Goal: Task Accomplishment & Management: Use online tool/utility

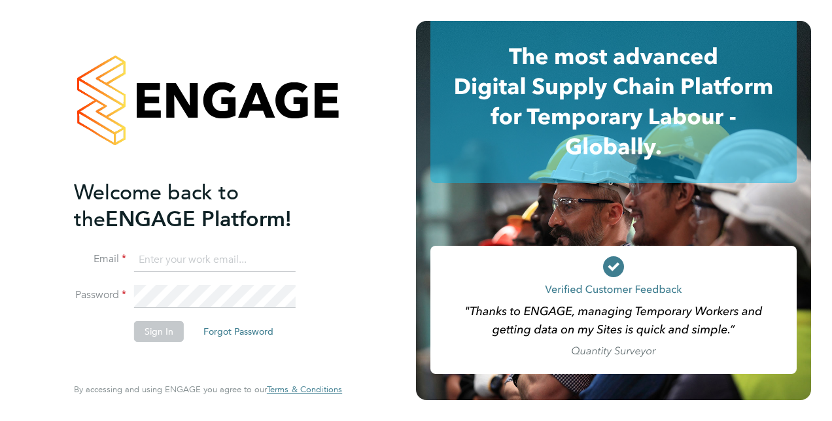
type input "christopher.dare1@justice.gov.uk"
click at [228, 259] on input "christopher.dare1@justice.gov.uk" at bounding box center [215, 261] width 162 height 24
click at [160, 330] on button "Sign In" at bounding box center [159, 331] width 50 height 21
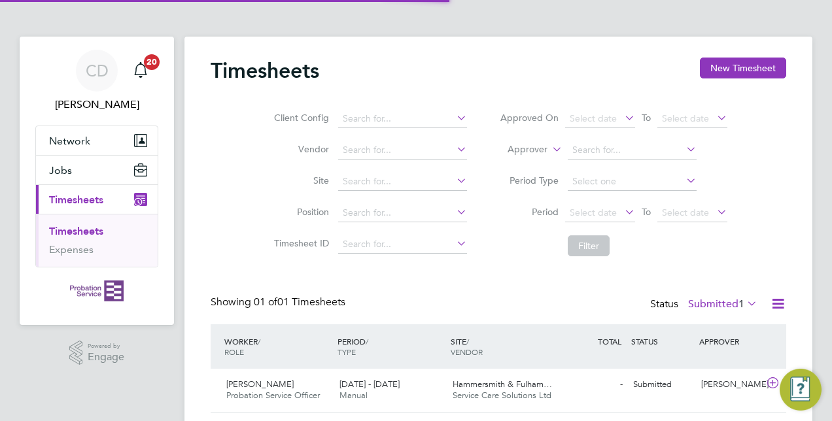
scroll to position [33, 113]
click at [419, 387] on div "[DATE] - [DATE] Manual" at bounding box center [390, 390] width 113 height 33
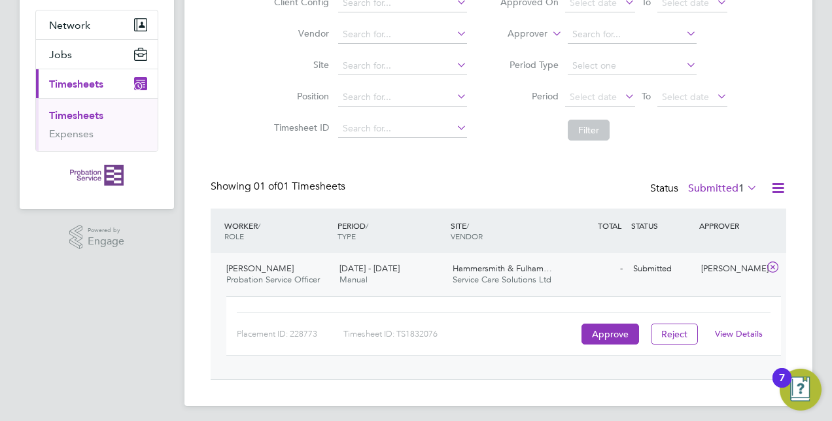
scroll to position [120, 0]
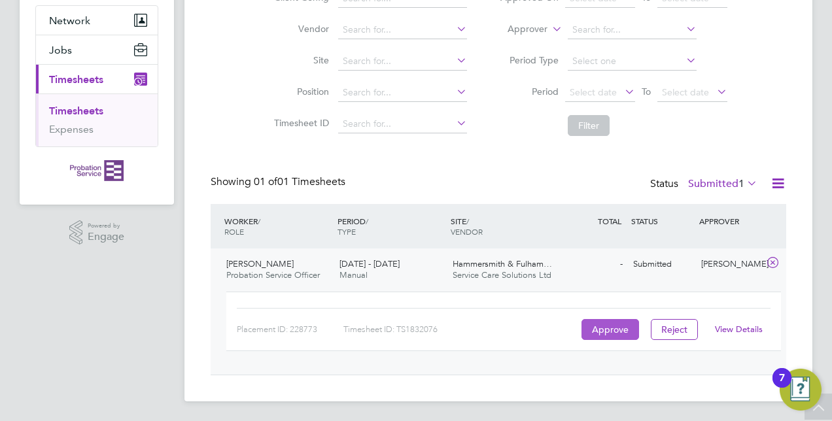
click at [602, 326] on button "Approve" at bounding box center [611, 329] width 58 height 21
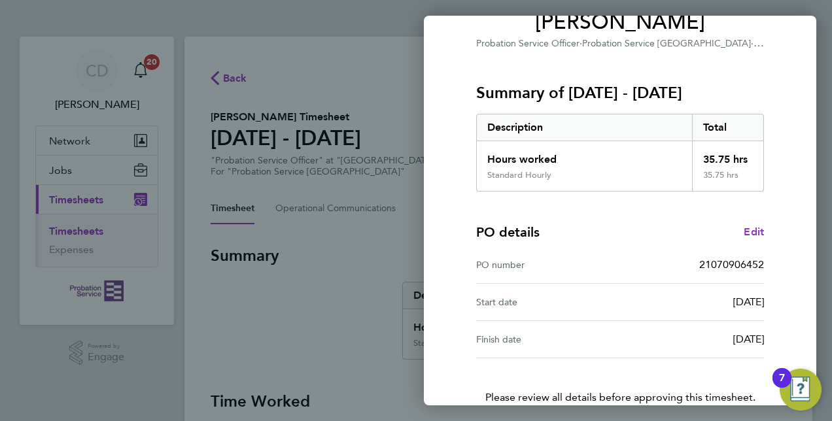
scroll to position [204, 0]
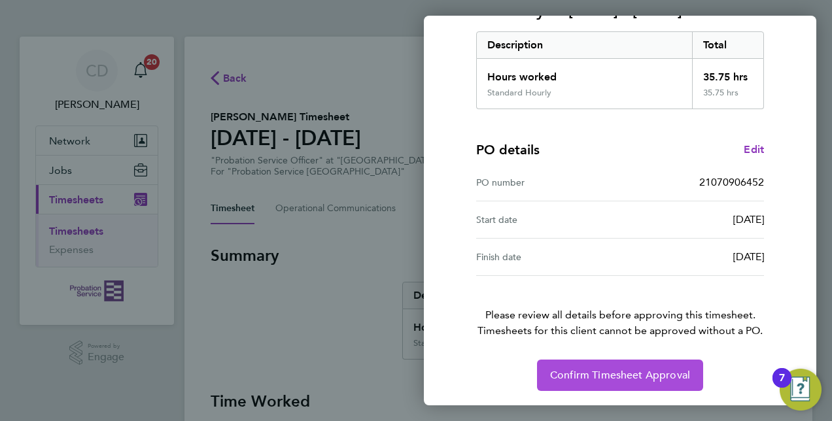
click at [585, 369] on span "Confirm Timesheet Approval" at bounding box center [620, 375] width 140 height 13
